Goal: Transaction & Acquisition: Download file/media

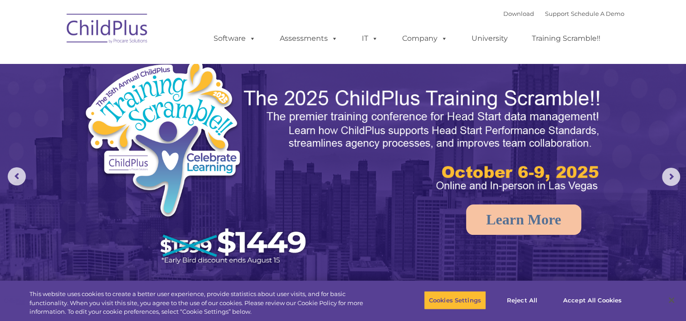
select select "MEDIUM"
click at [503, 13] on link "Download" at bounding box center [518, 13] width 31 height 7
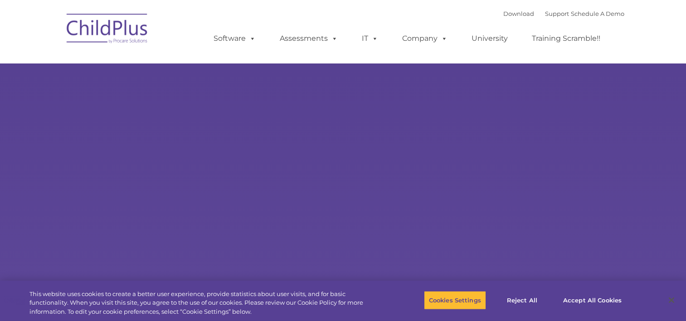
type input ""
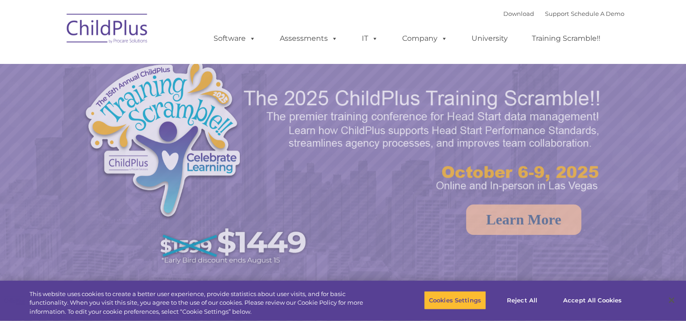
select select "MEDIUM"
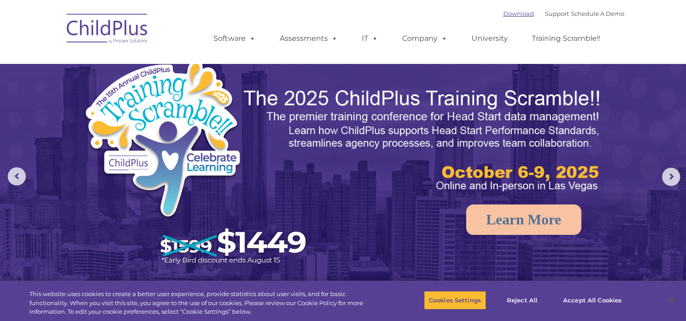
click at [503, 16] on link "Download" at bounding box center [518, 13] width 31 height 7
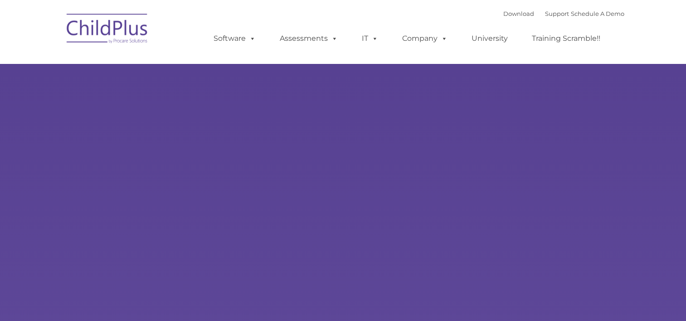
type input ""
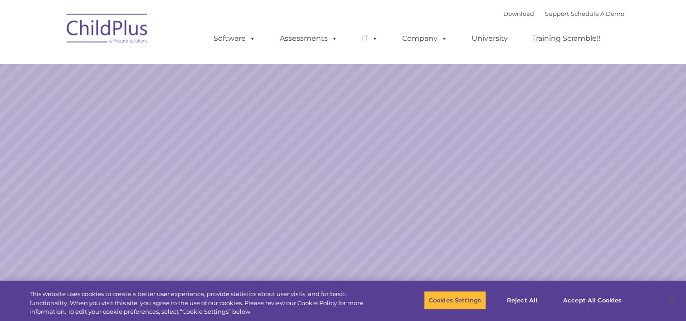
select select "MEDIUM"
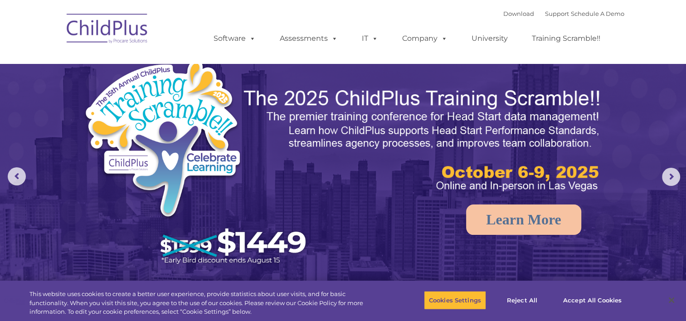
click at [503, 18] on div "Download Support | Schedule A Demo " at bounding box center [563, 14] width 121 height 14
click at [504, 16] on link "Download" at bounding box center [518, 13] width 31 height 7
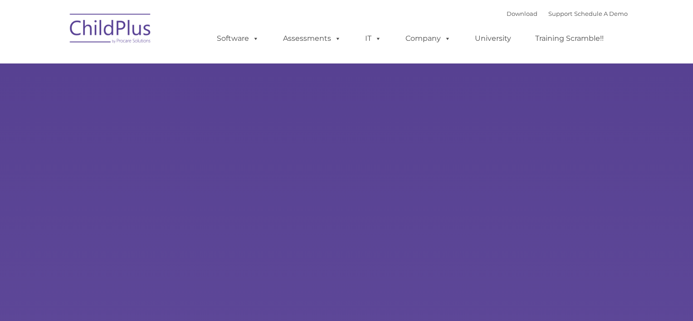
type input ""
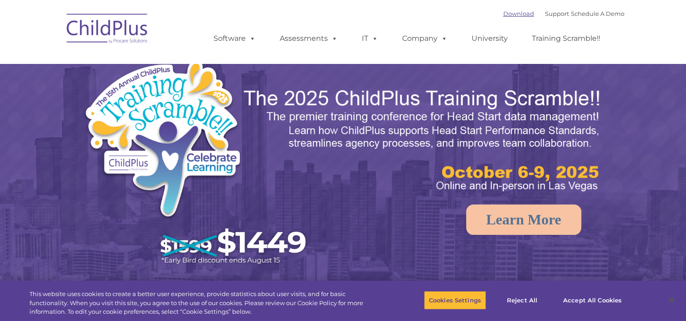
select select "MEDIUM"
click at [503, 15] on link "Download" at bounding box center [518, 13] width 31 height 7
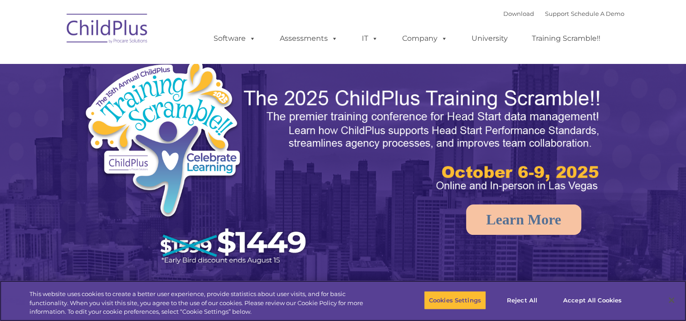
select select "MEDIUM"
